Goal: Information Seeking & Learning: Learn about a topic

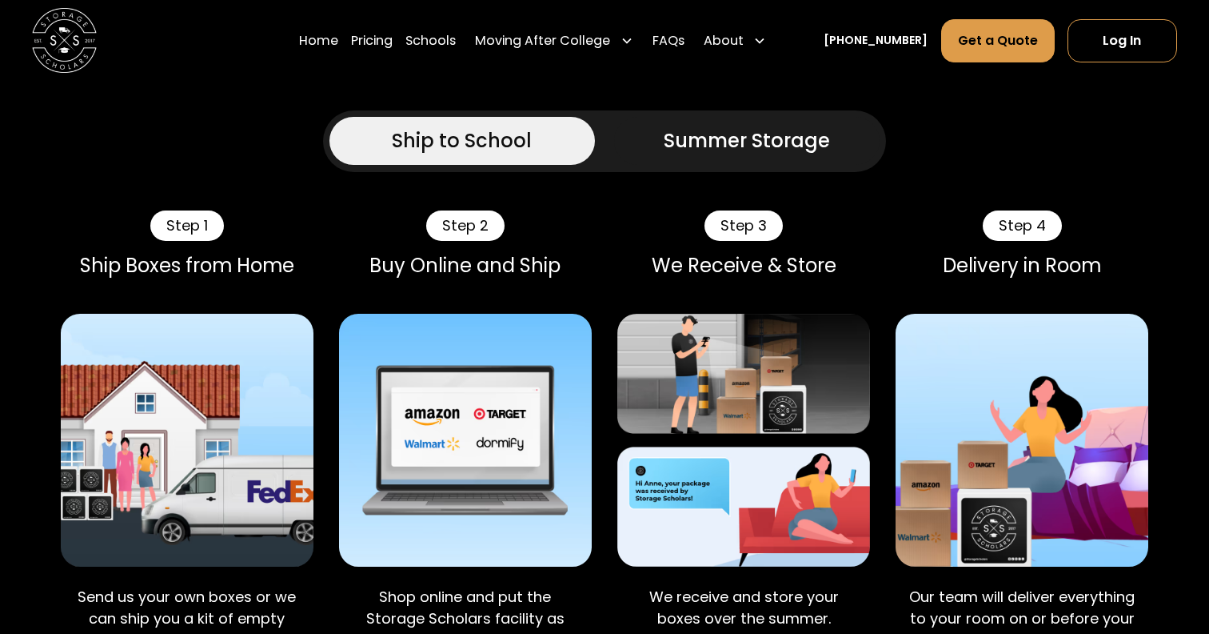
scroll to position [933, 0]
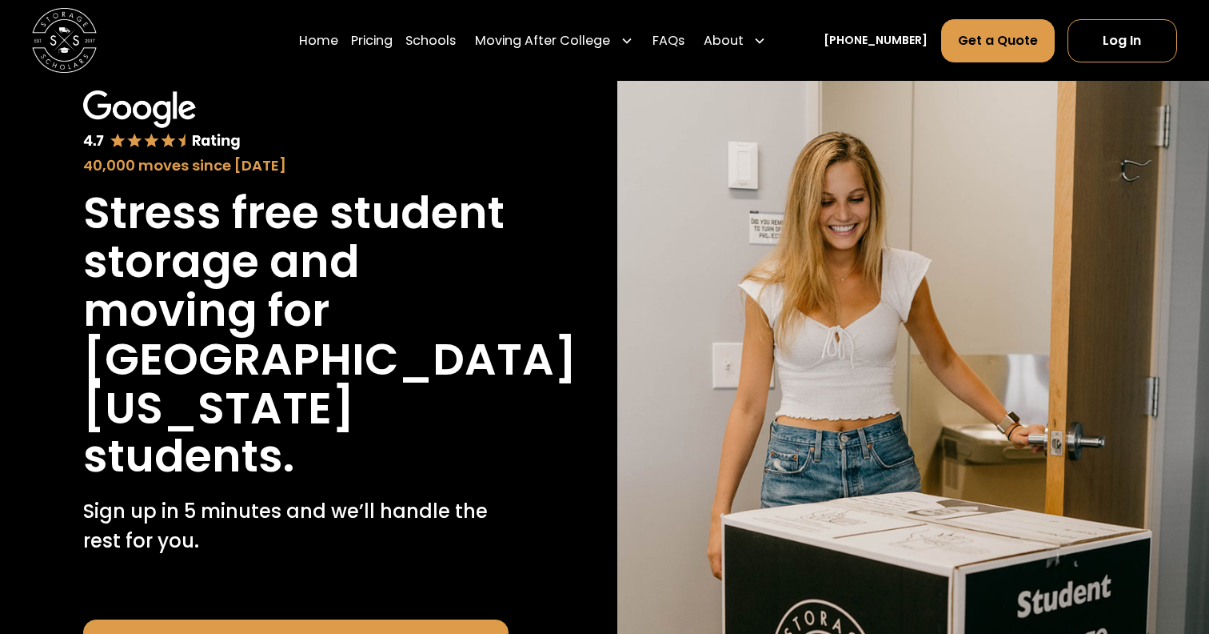
scroll to position [106, 0]
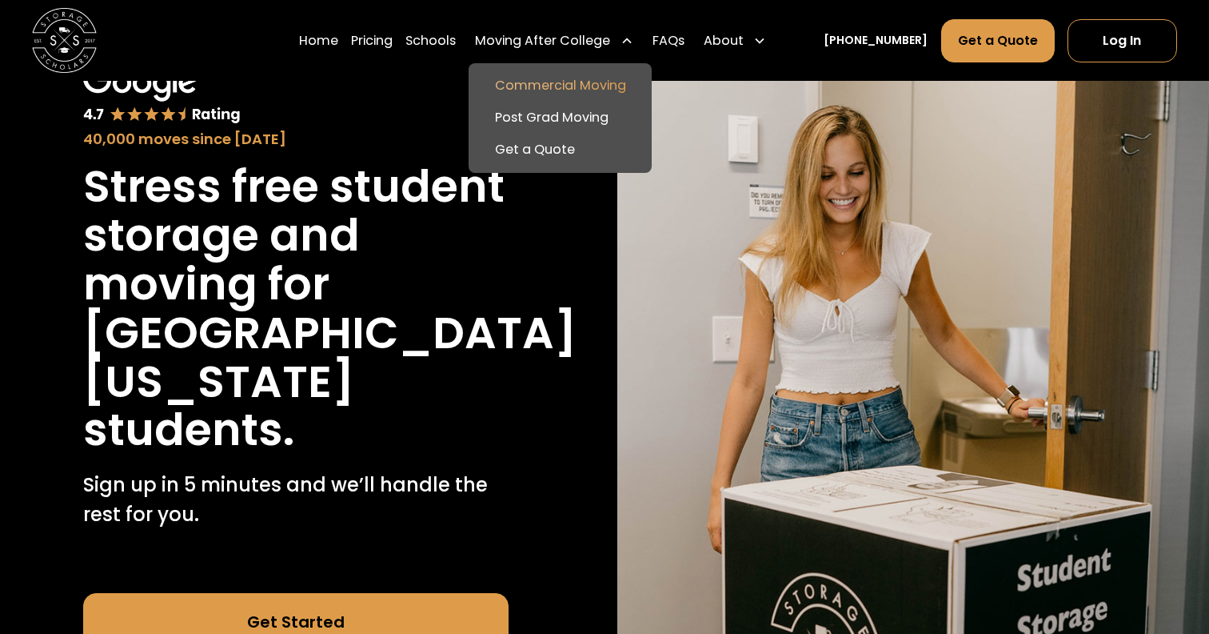
click at [610, 84] on link "Commercial Moving" at bounding box center [560, 86] width 170 height 32
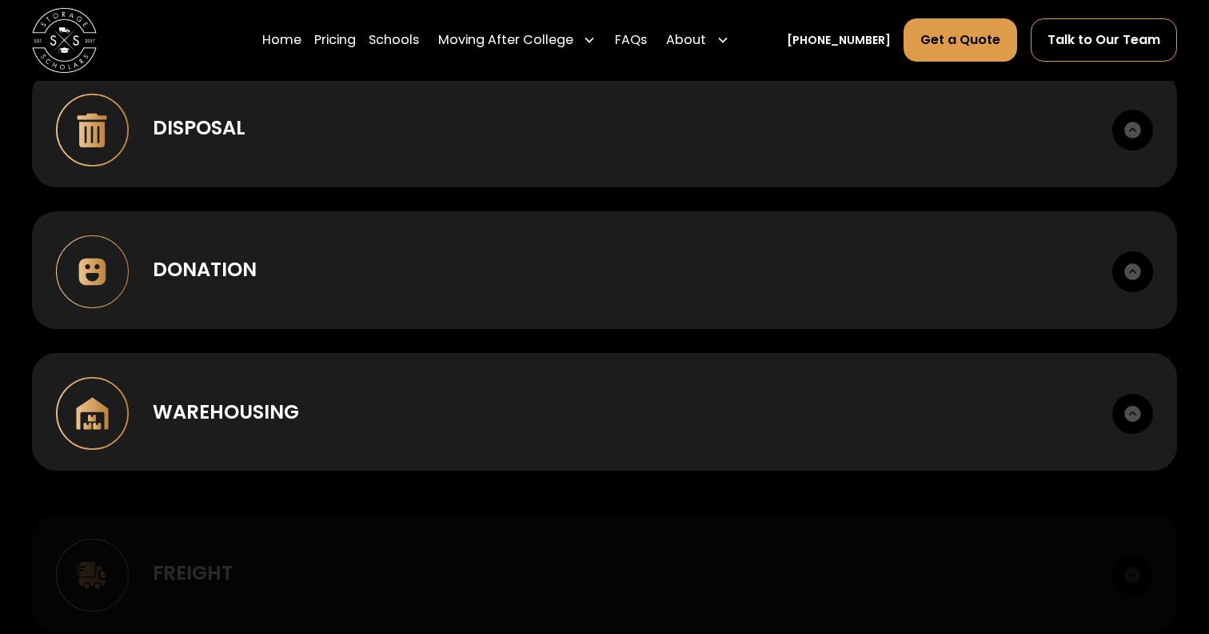
scroll to position [1674, 0]
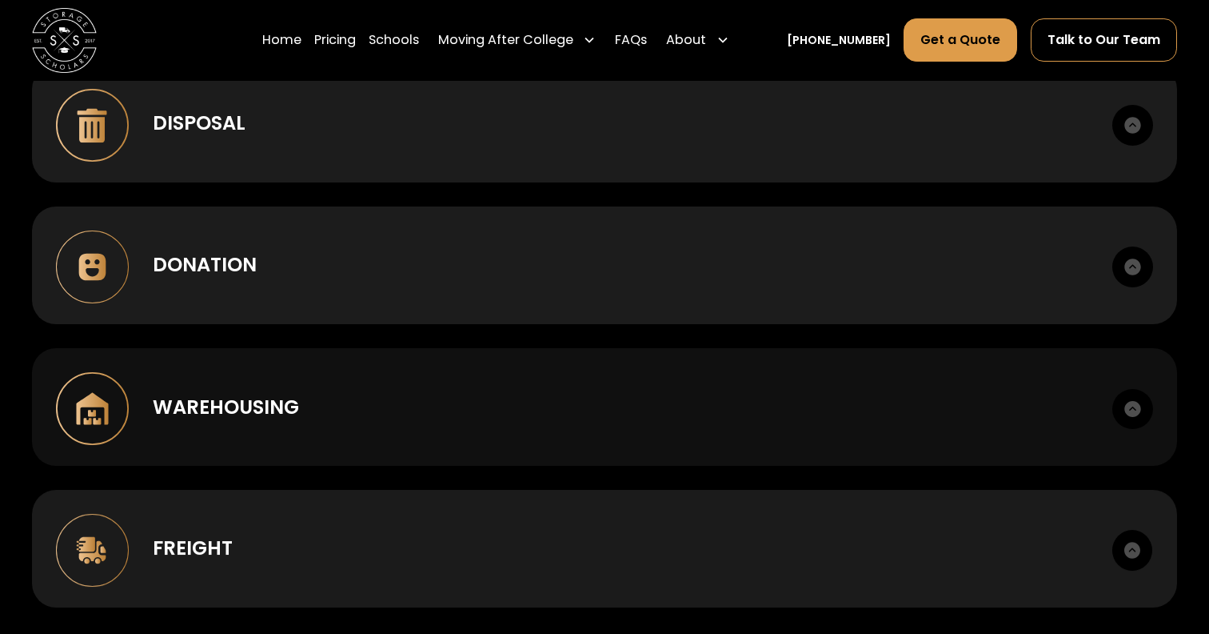
click at [570, 424] on div "Warehousing Short or long term. Cross-dock, palletize, photo records." at bounding box center [604, 407] width 1145 height 118
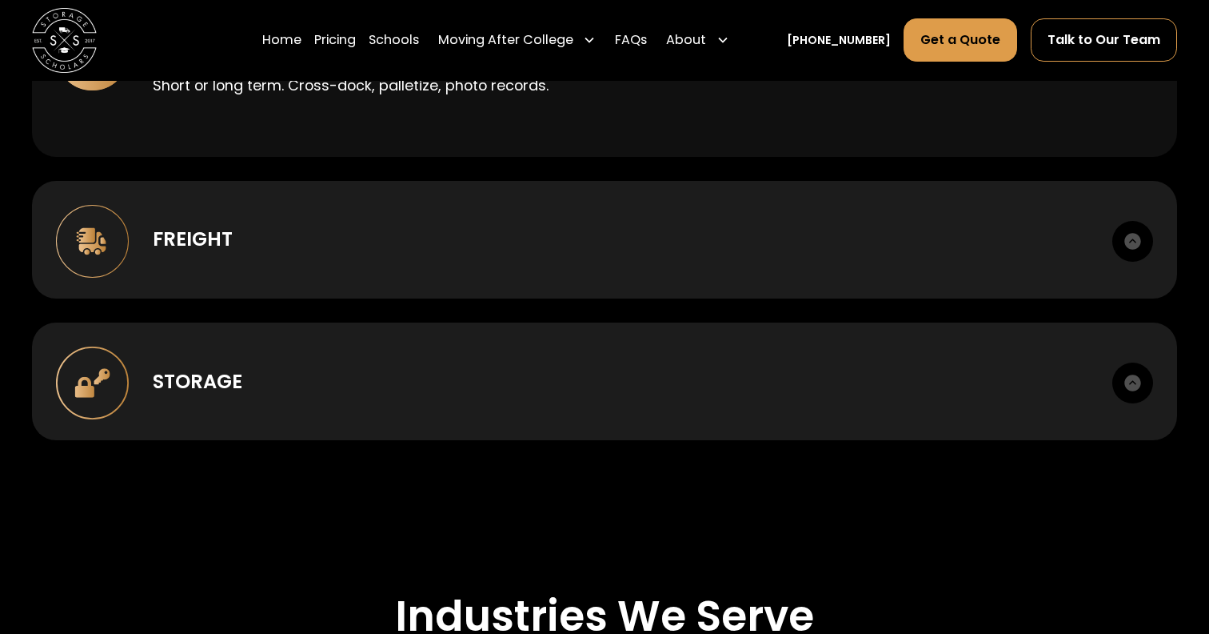
scroll to position [2036, 0]
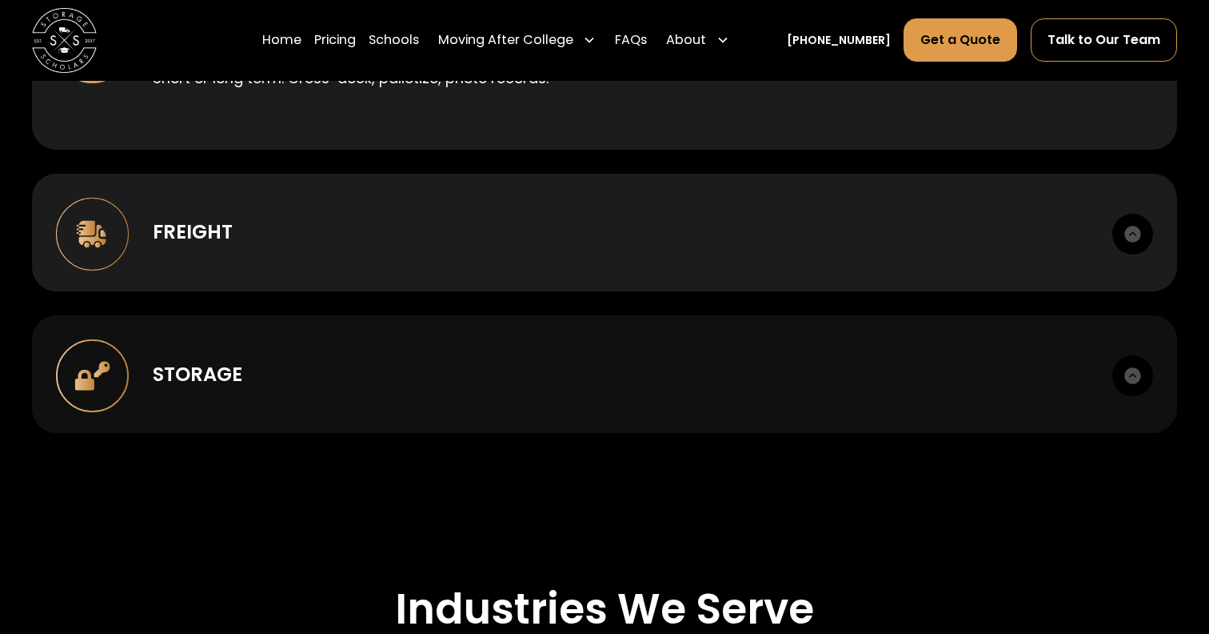
click at [724, 395] on div "Storage Climate-appropriate options. Secure facilities. Itemized inventory." at bounding box center [604, 374] width 1145 height 118
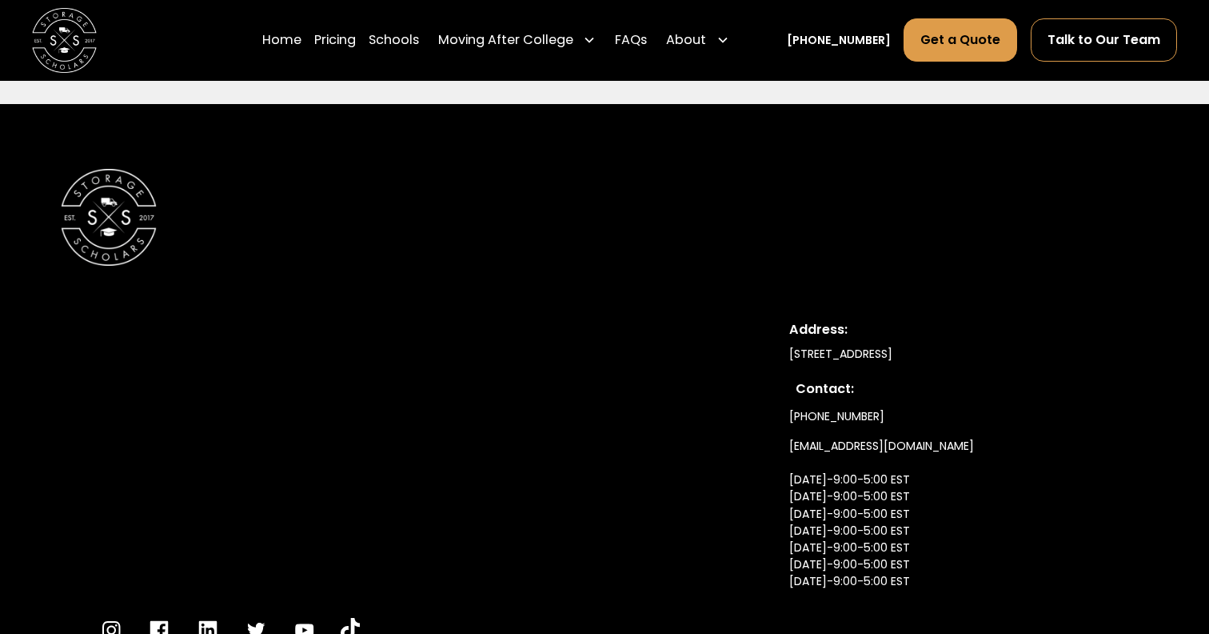
scroll to position [4081, 0]
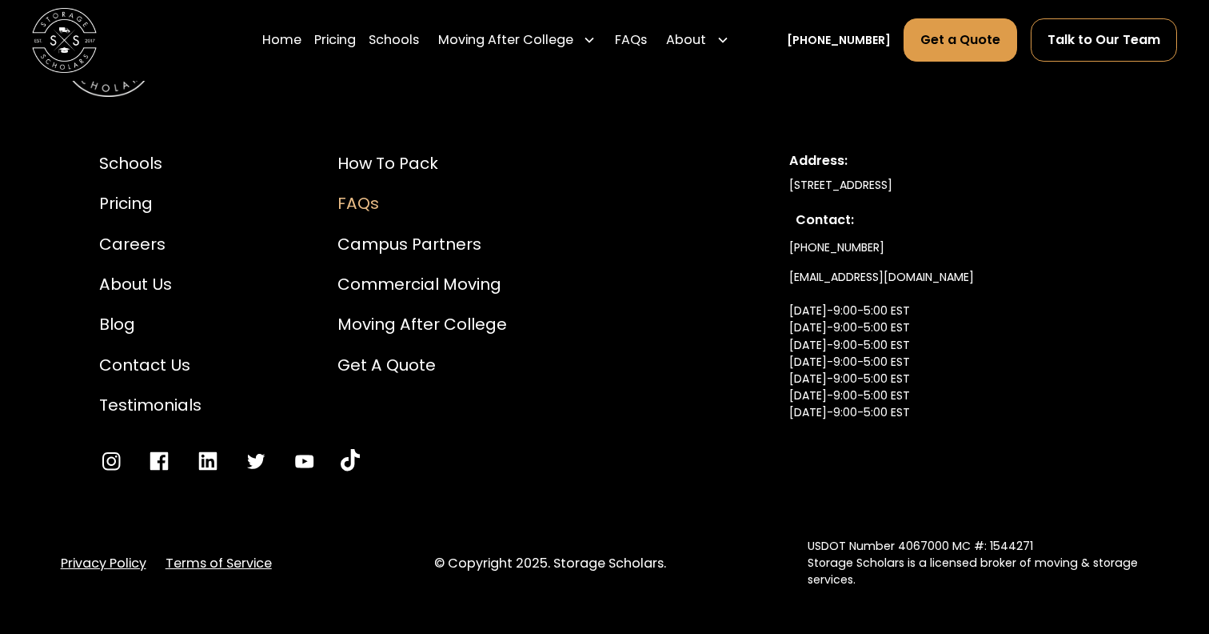
click at [358, 204] on div "FAQs" at bounding box center [423, 203] width 170 height 24
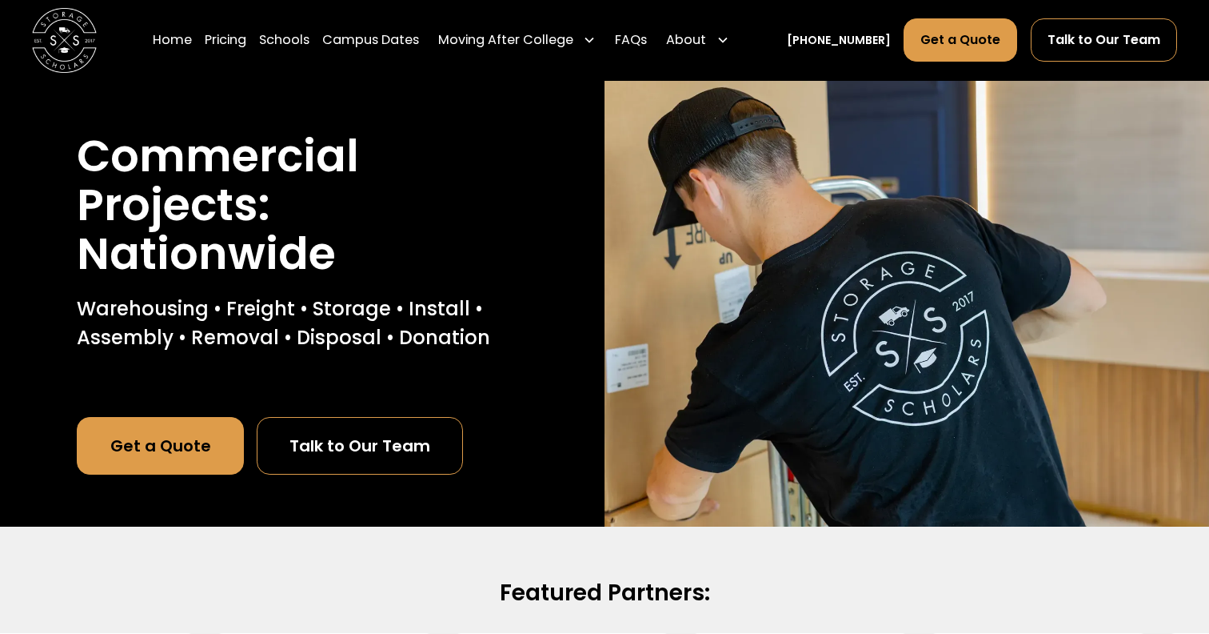
scroll to position [3998, 0]
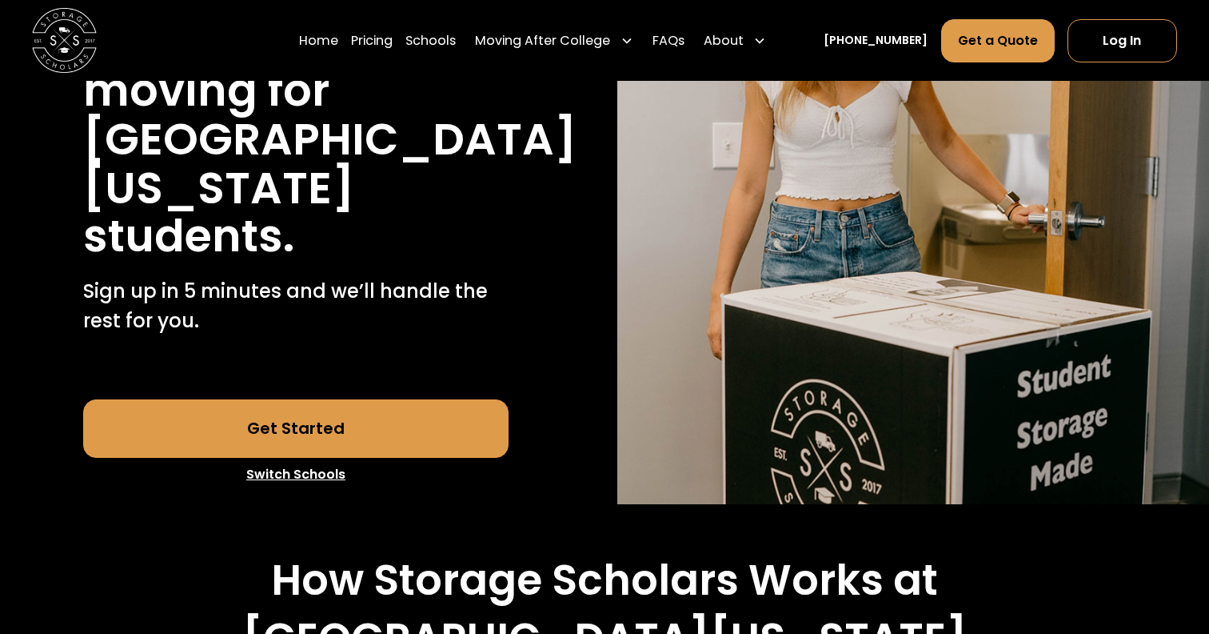
scroll to position [290, 0]
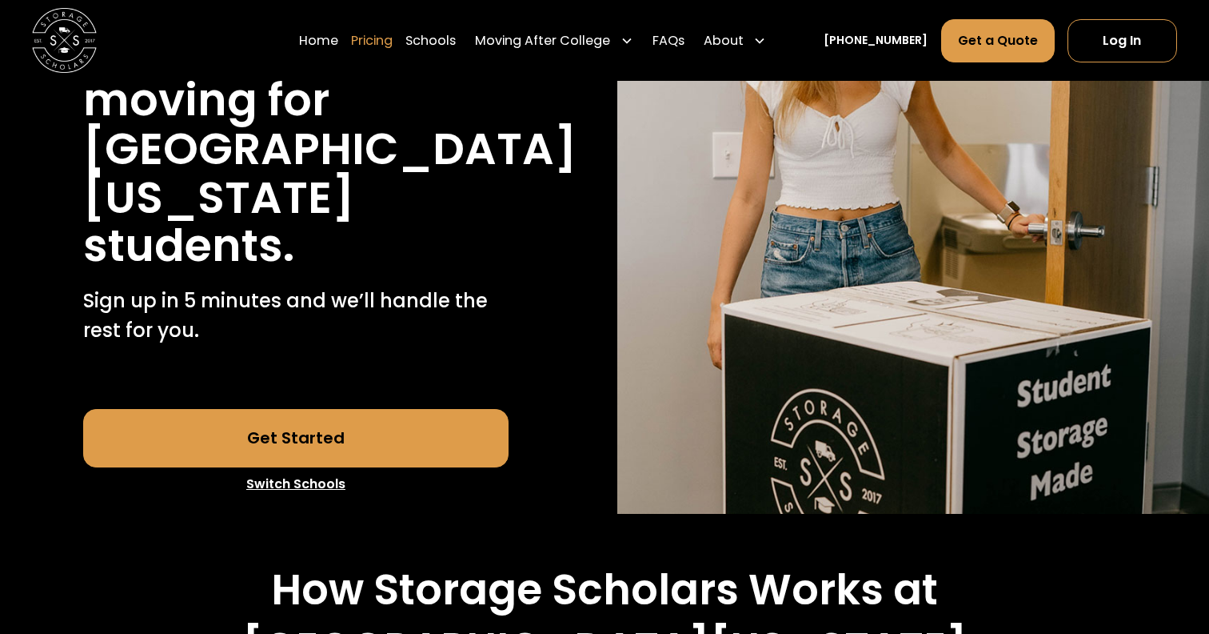
click at [393, 44] on link "Pricing" at bounding box center [372, 40] width 42 height 45
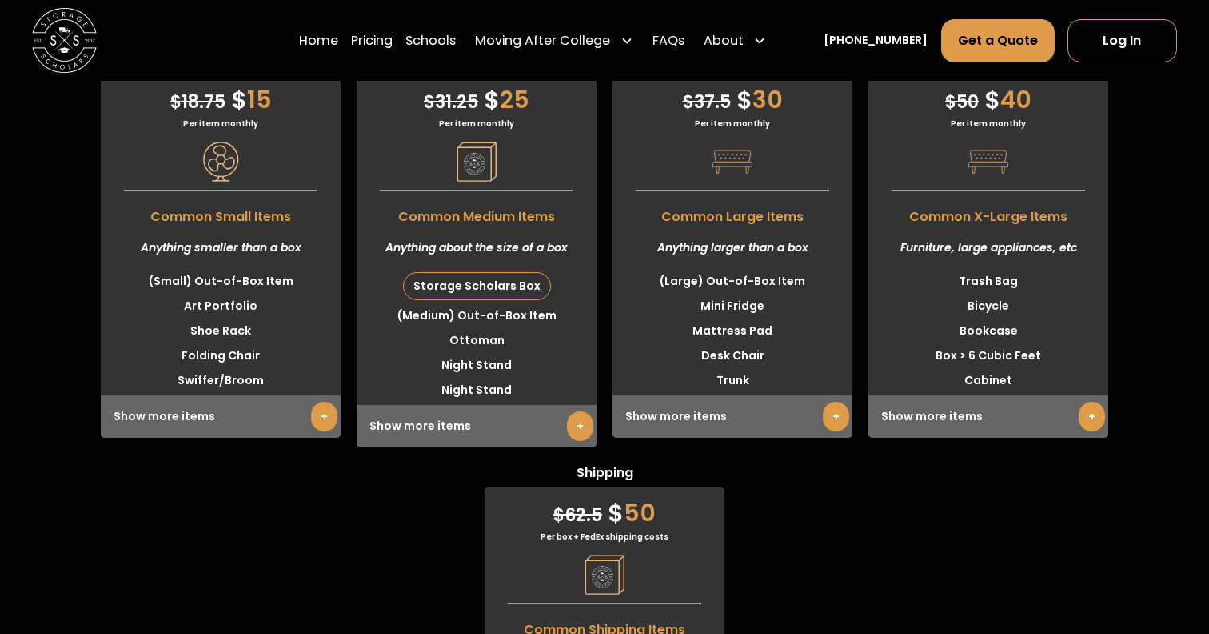
scroll to position [4079, 0]
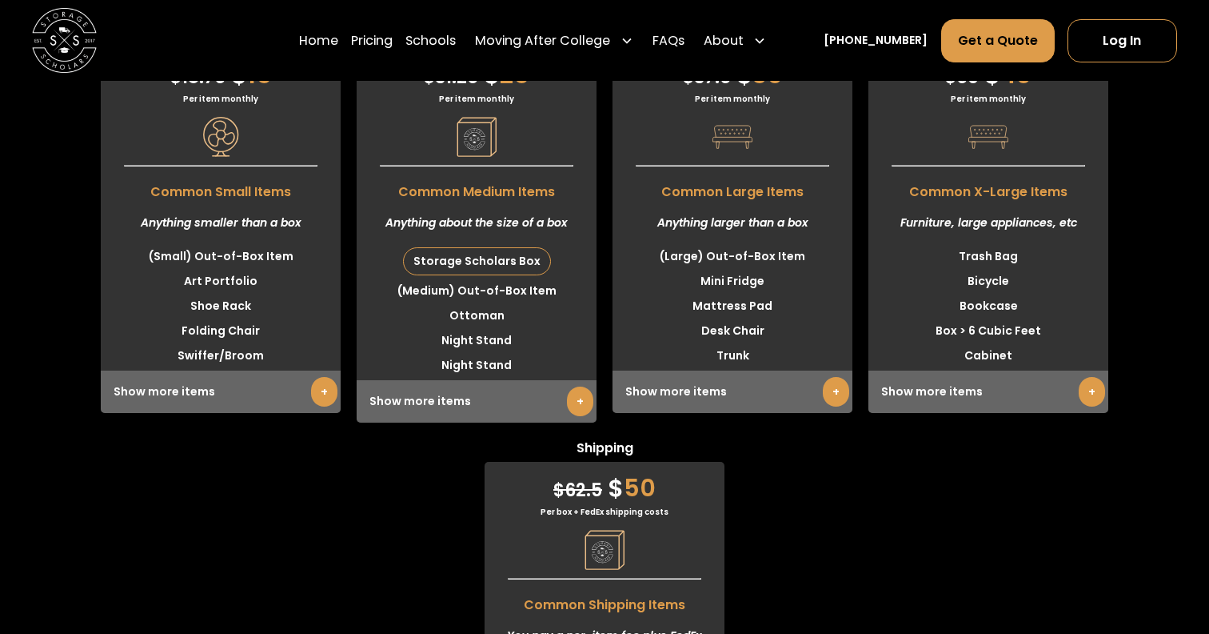
click at [329, 394] on link "+" at bounding box center [324, 392] width 26 height 30
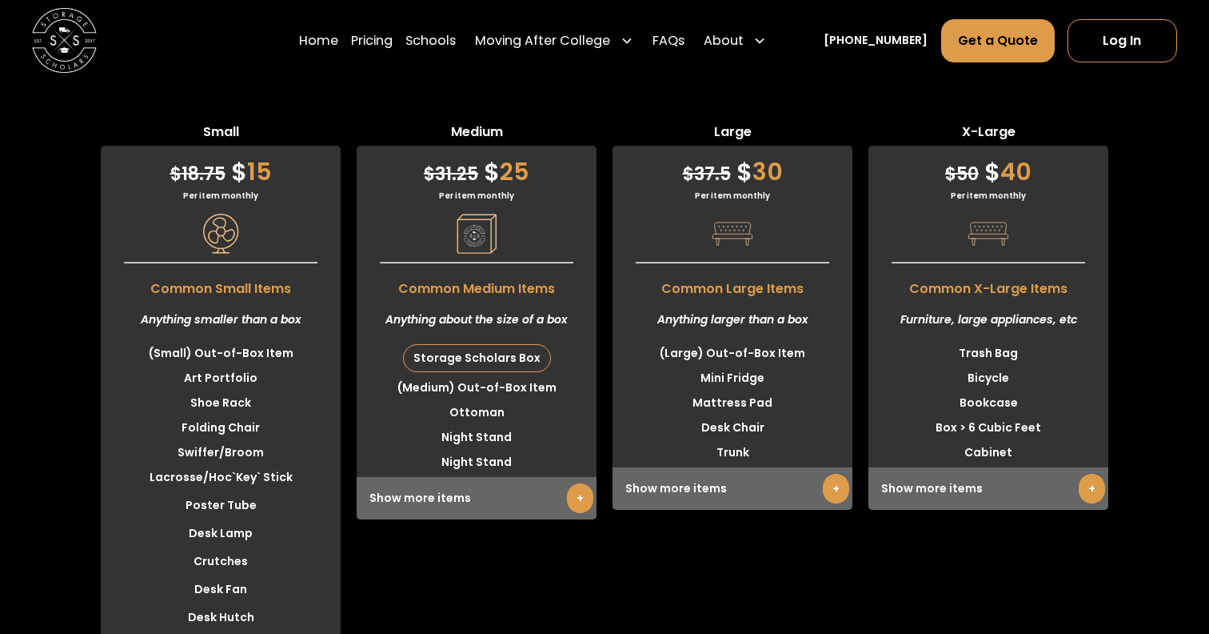
scroll to position [3980, 0]
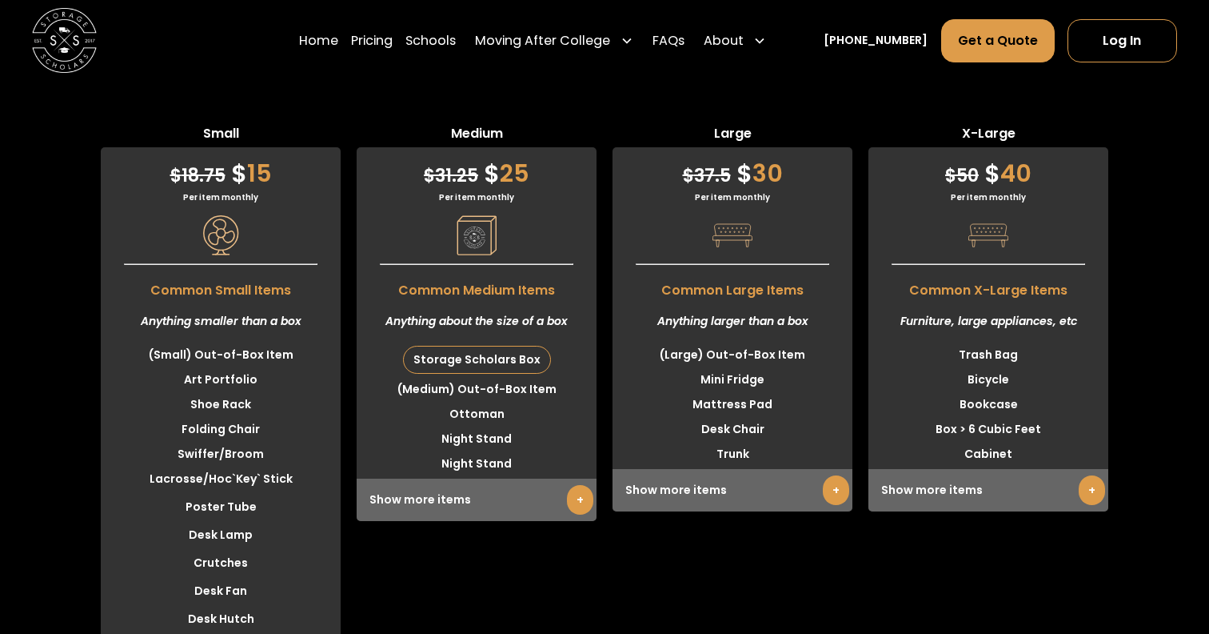
click at [458, 499] on div "Show more items +" at bounding box center [477, 499] width 240 height 42
click at [576, 499] on link "+" at bounding box center [580, 500] width 26 height 30
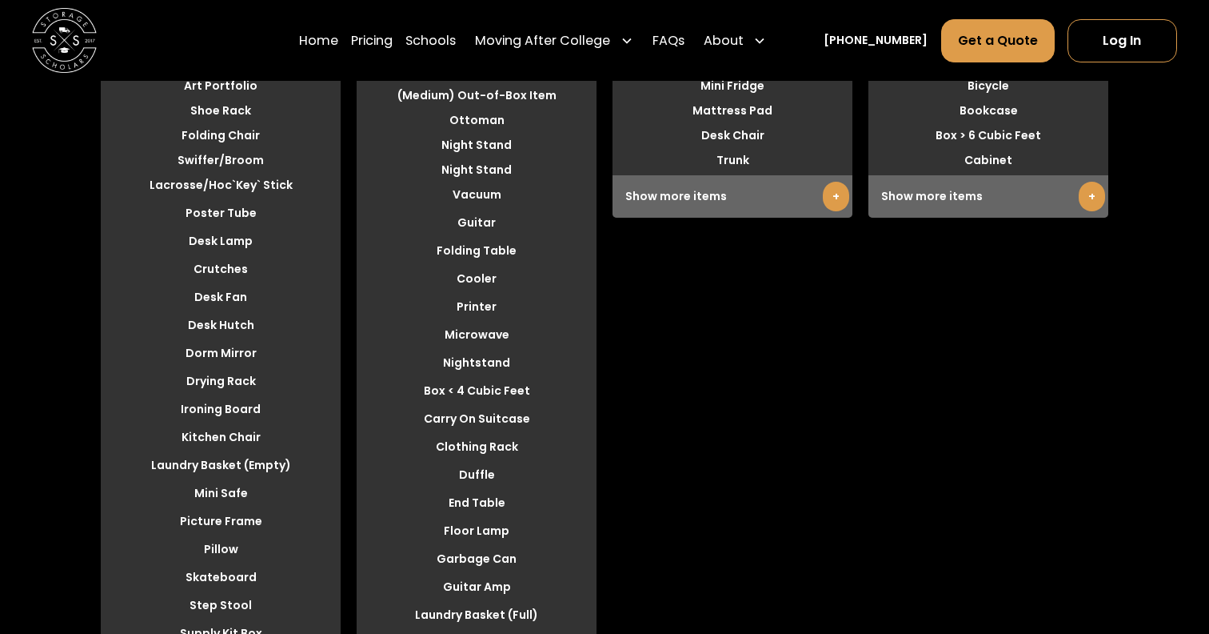
scroll to position [4035, 0]
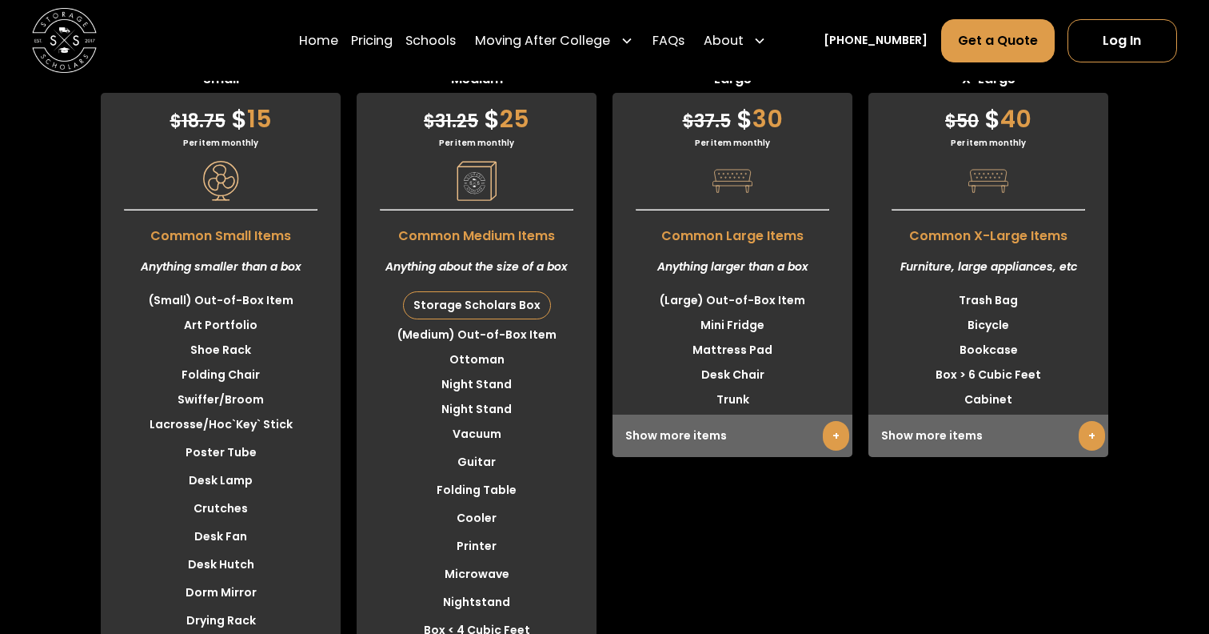
click at [825, 431] on link "+" at bounding box center [836, 436] width 26 height 30
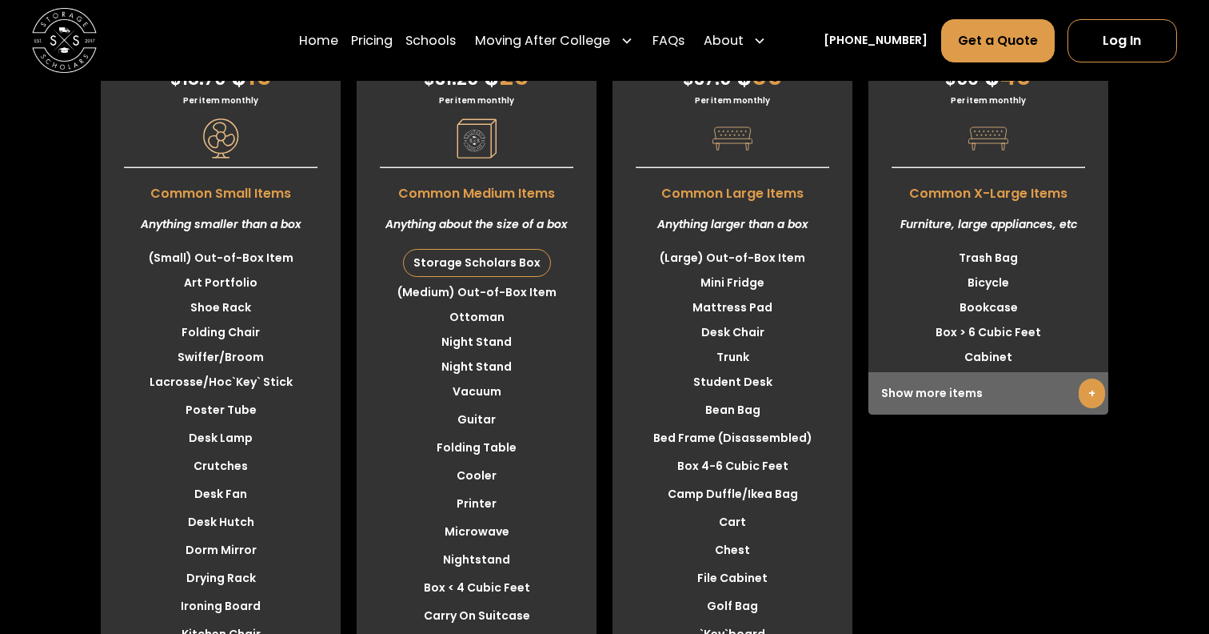
scroll to position [4067, 0]
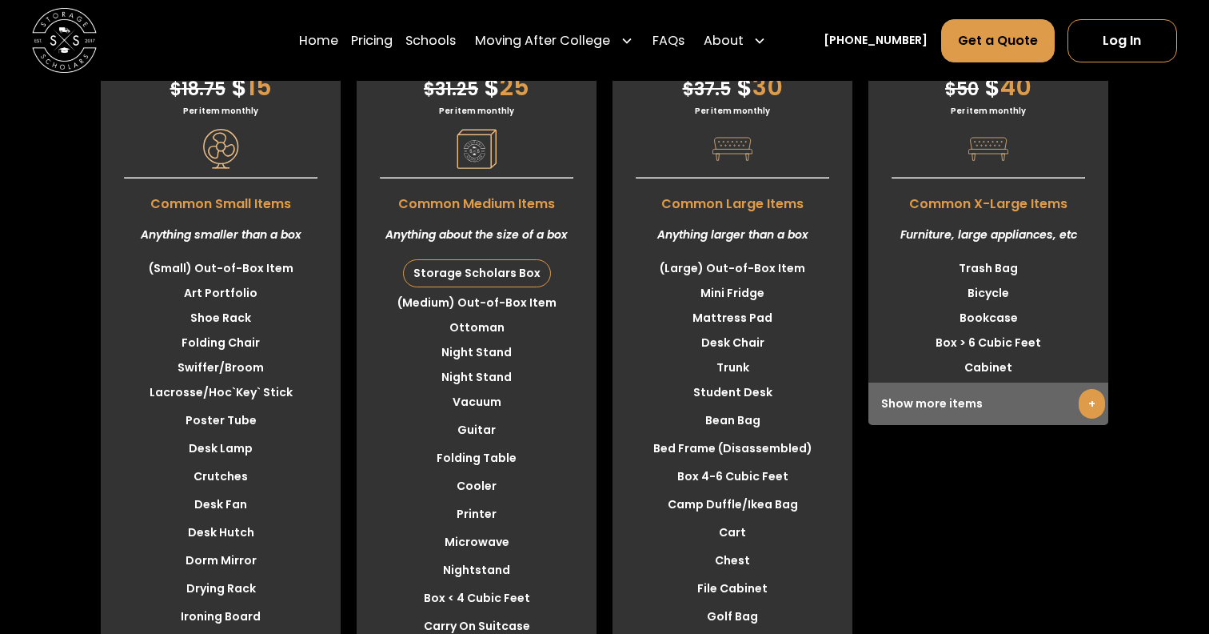
click at [948, 401] on div "Show more items +" at bounding box center [989, 403] width 240 height 42
click at [1096, 399] on link "+" at bounding box center [1092, 404] width 26 height 30
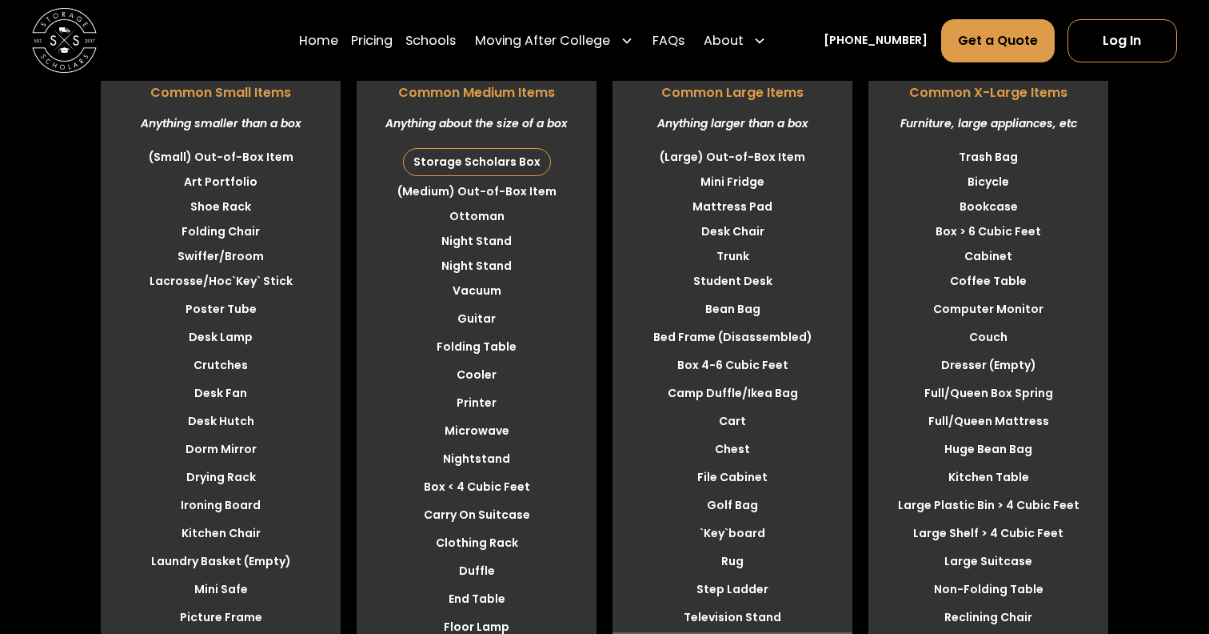
scroll to position [4007, 0]
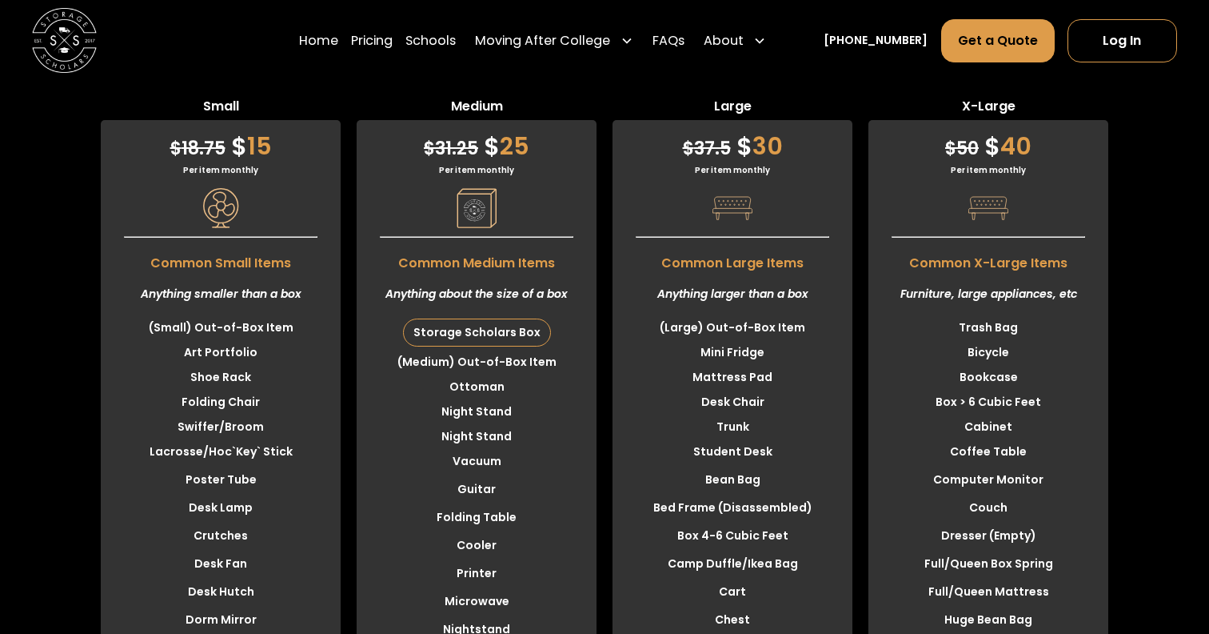
click at [486, 334] on div "Storage Scholars Box" at bounding box center [477, 332] width 146 height 26
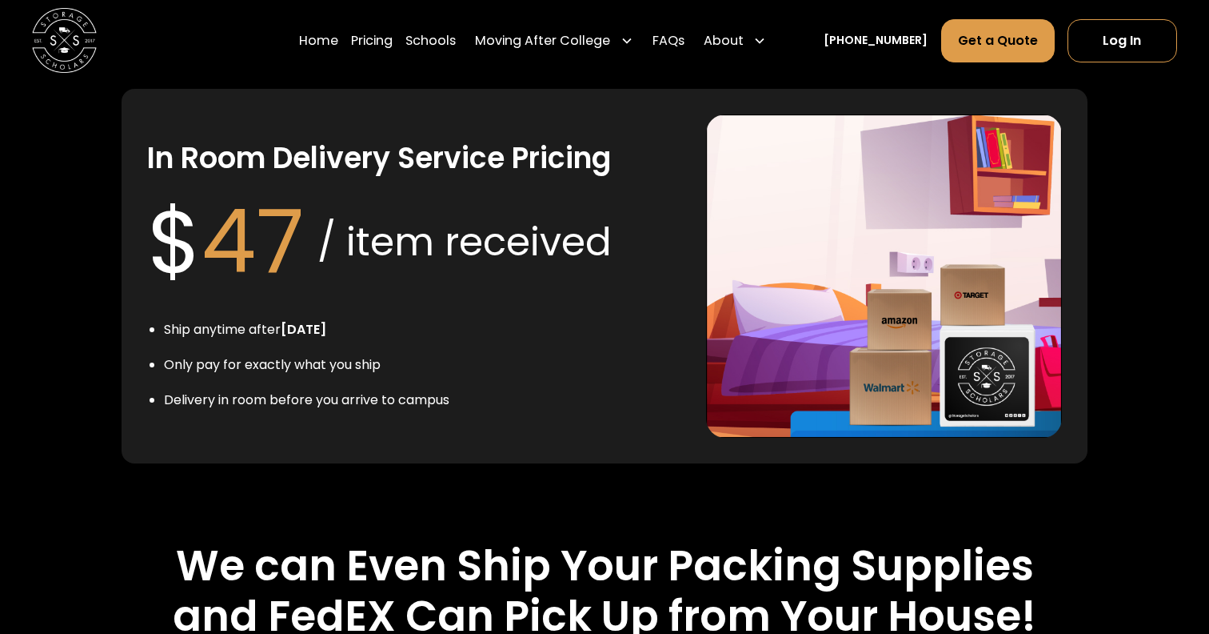
scroll to position [3044, 0]
